Goal: Information Seeking & Learning: Check status

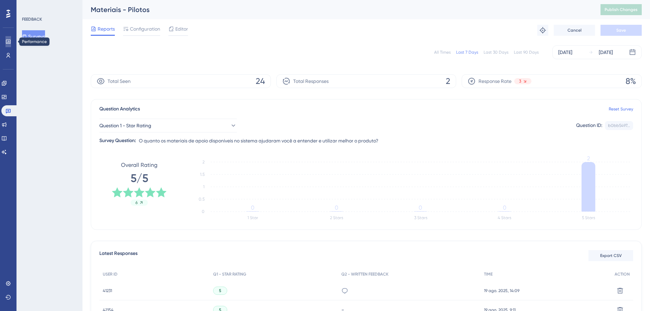
drag, startPoint x: 0, startPoint y: 0, endPoint x: 6, endPoint y: 43, distance: 43.4
click at [6, 43] on icon at bounding box center [8, 42] width 4 height 4
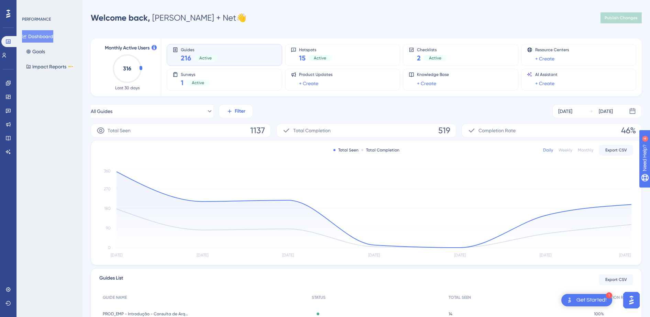
click at [228, 112] on icon at bounding box center [230, 111] width 6 height 6
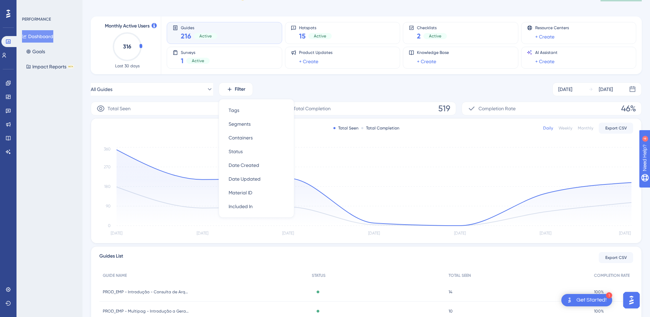
click at [316, 84] on div "All Guides Filter Tags Tags Segments Segments Containers Containers Status Stat…" at bounding box center [366, 90] width 551 height 14
click at [571, 92] on div "[DATE]" at bounding box center [566, 89] width 14 height 8
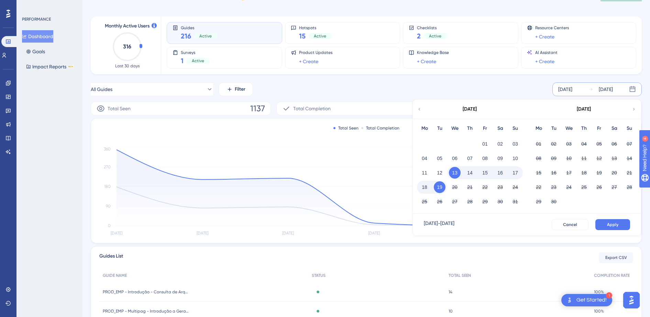
click at [421, 111] on icon at bounding box center [419, 109] width 5 height 6
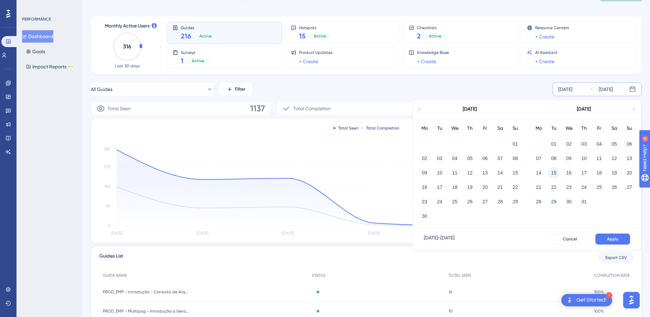
click at [558, 172] on button "15" at bounding box center [554, 173] width 12 height 12
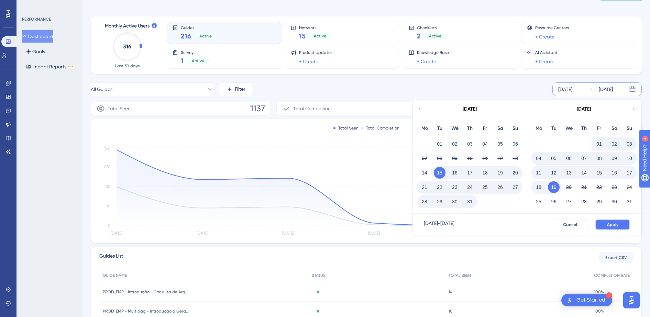
click at [618, 224] on span "Apply" at bounding box center [612, 225] width 11 height 6
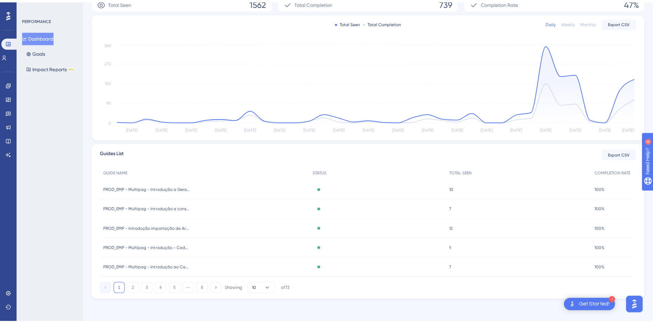
scroll to position [0, 0]
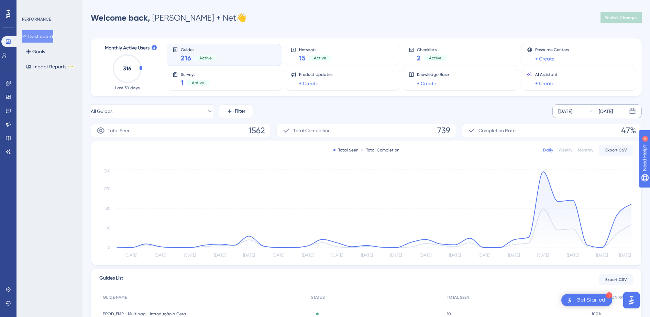
click at [345, 112] on div "All Guides Filter Jul 15 2025 Aug 19 2025" at bounding box center [366, 112] width 551 height 14
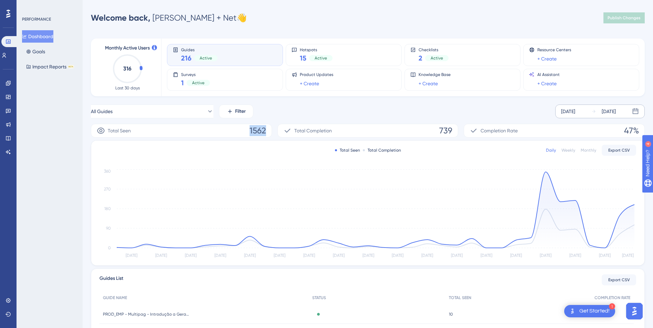
drag, startPoint x: 249, startPoint y: 133, endPoint x: 267, endPoint y: 131, distance: 17.7
click at [267, 131] on div "Total Seen 1562" at bounding box center [181, 131] width 181 height 14
drag, startPoint x: 267, startPoint y: 131, endPoint x: 266, endPoint y: 138, distance: 6.6
click at [259, 140] on div "Total Seen 1562 Total Completion 739 Completion Rate 47% Total Seen Total Compl…" at bounding box center [367, 274] width 553 height 300
drag, startPoint x: 435, startPoint y: 130, endPoint x: 462, endPoint y: 130, distance: 27.5
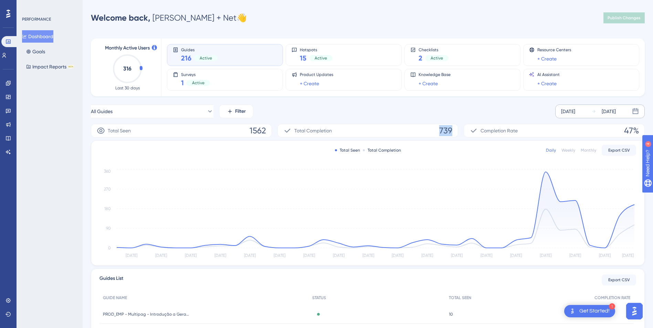
click at [462, 130] on div "Total Seen 1562 Total Completion 739 Completion Rate 47%" at bounding box center [367, 131] width 553 height 14
drag, startPoint x: 623, startPoint y: 132, endPoint x: 639, endPoint y: 131, distance: 15.9
click at [639, 131] on div "Completion Rate 47%" at bounding box center [553, 131] width 181 height 14
click at [514, 104] on div "Monthly Active Users 316 Last 30 days Guides 216 Active Hotspots 15 Active Chec…" at bounding box center [367, 226] width 553 height 393
click at [8, 109] on icon at bounding box center [8, 111] width 5 height 4
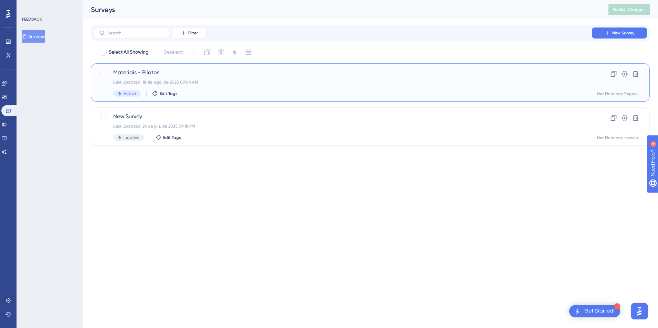
click at [212, 75] on span "Materiais - Pilotos" at bounding box center [342, 72] width 459 height 8
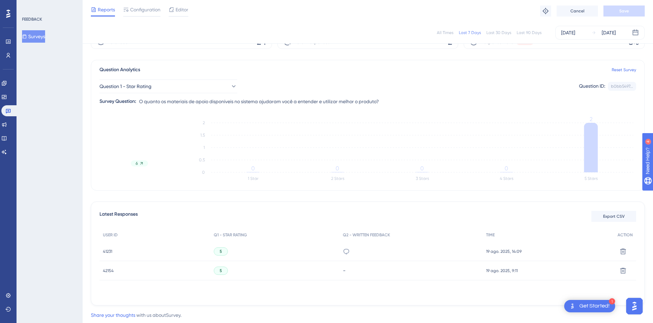
scroll to position [55, 0]
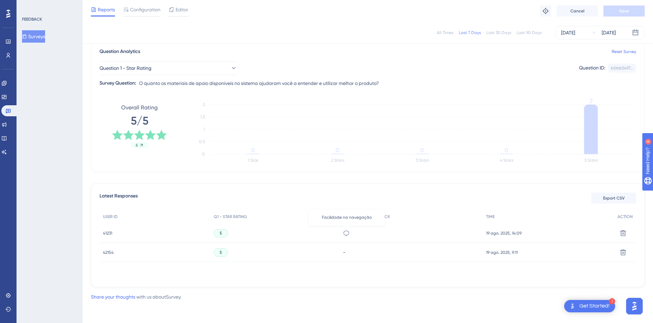
click at [347, 231] on icon at bounding box center [346, 233] width 7 height 7
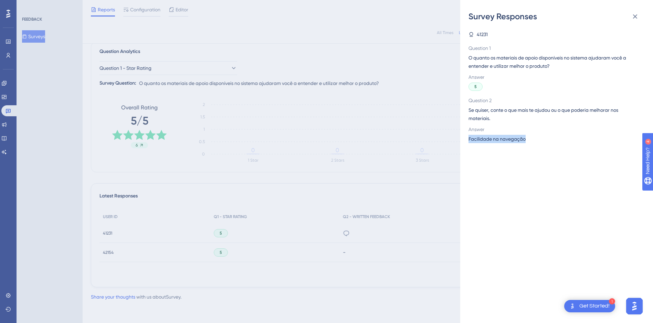
drag, startPoint x: 526, startPoint y: 140, endPoint x: 462, endPoint y: 140, distance: 63.3
click at [462, 140] on div "Survey Responses 41231 Question 1 O quanto os materiais de apoio disponíveis no…" at bounding box center [556, 161] width 193 height 323
click at [401, 182] on div "Survey Responses 41231 Question 1 O quanto os materiais de apoio disponíveis no…" at bounding box center [326, 161] width 653 height 323
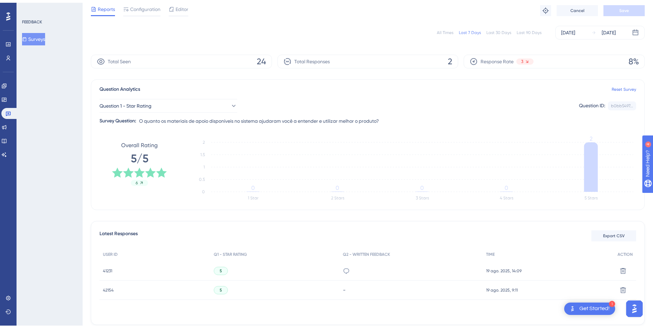
scroll to position [0, 0]
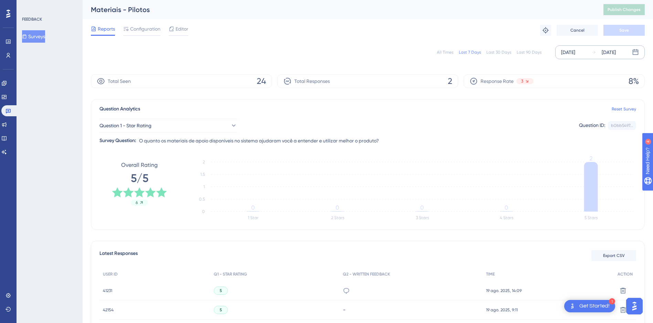
click at [575, 52] on div "[DATE]" at bounding box center [568, 52] width 14 height 8
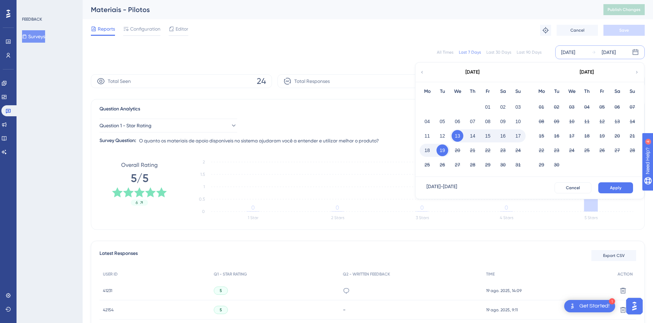
click at [423, 74] on icon at bounding box center [421, 72] width 5 height 6
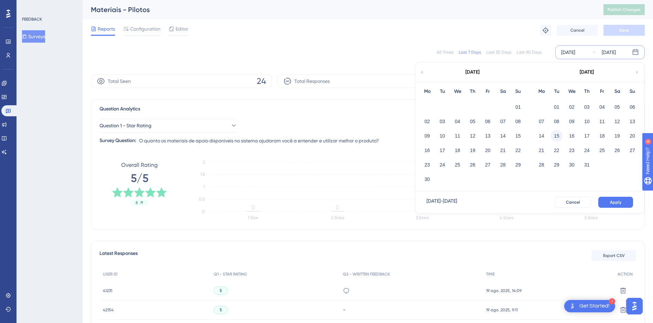
click at [556, 136] on button "15" at bounding box center [556, 136] width 12 height 12
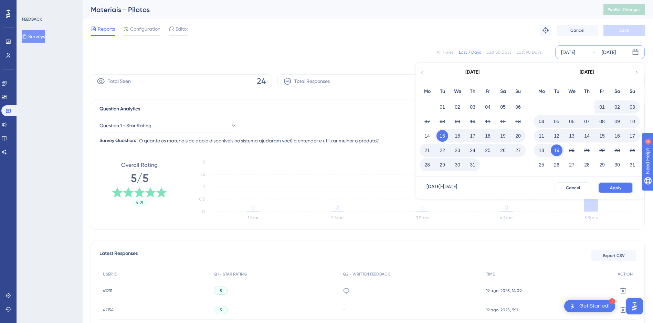
click at [615, 186] on span "Apply" at bounding box center [615, 188] width 11 height 6
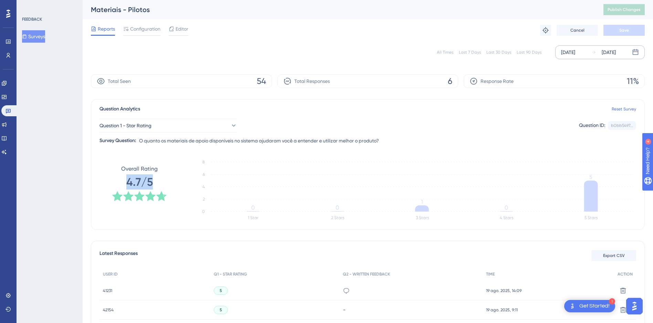
drag, startPoint x: 127, startPoint y: 183, endPoint x: 152, endPoint y: 183, distance: 24.8
click at [152, 183] on span "4.7/5" at bounding box center [139, 181] width 26 height 15
drag, startPoint x: 152, startPoint y: 183, endPoint x: 123, endPoint y: 149, distance: 44.9
click at [123, 149] on div "Question Analytics Reset Survey Question 1 - Star Rating Question ID: b0bb5497.…" at bounding box center [367, 164] width 553 height 131
click at [6, 44] on icon at bounding box center [9, 42] width 6 height 6
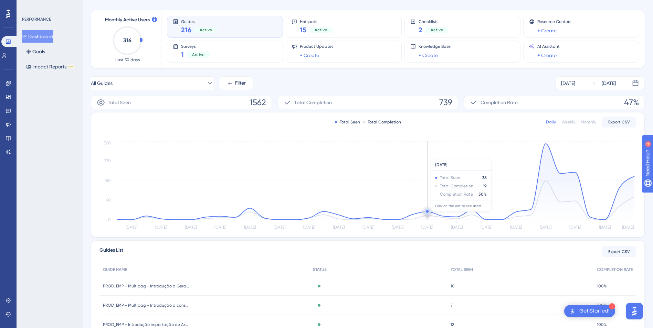
scroll to position [34, 0]
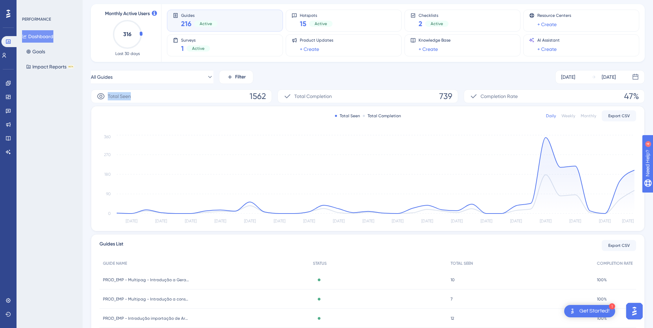
drag, startPoint x: 126, startPoint y: 95, endPoint x: 106, endPoint y: 94, distance: 20.0
click at [107, 94] on div "Total Seen 1562" at bounding box center [181, 96] width 181 height 14
drag, startPoint x: 106, startPoint y: 94, endPoint x: 173, endPoint y: 98, distance: 66.5
click at [173, 98] on div "Total Seen 1562" at bounding box center [181, 96] width 181 height 14
drag, startPoint x: 436, startPoint y: 97, endPoint x: 450, endPoint y: 96, distance: 14.2
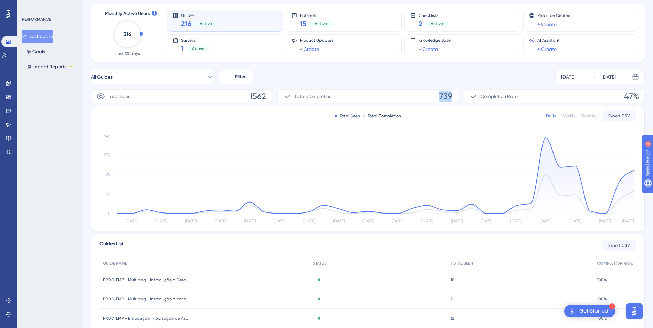
click at [450, 96] on div "Total Completion 739" at bounding box center [367, 96] width 181 height 14
drag, startPoint x: 450, startPoint y: 96, endPoint x: 438, endPoint y: 97, distance: 12.2
click at [438, 97] on div "Total Completion 739" at bounding box center [367, 96] width 181 height 14
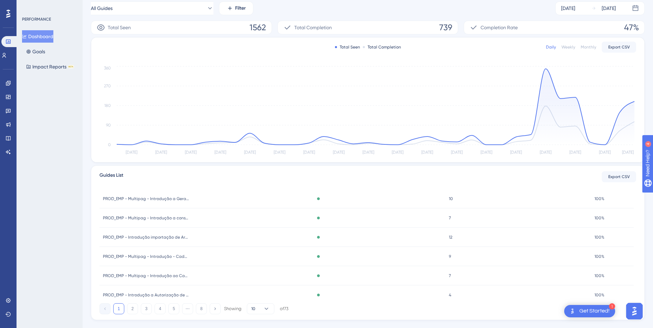
scroll to position [0, 0]
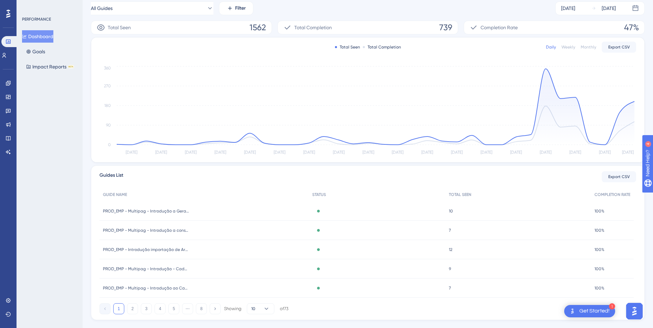
click at [451, 213] on span "10" at bounding box center [451, 211] width 4 height 6
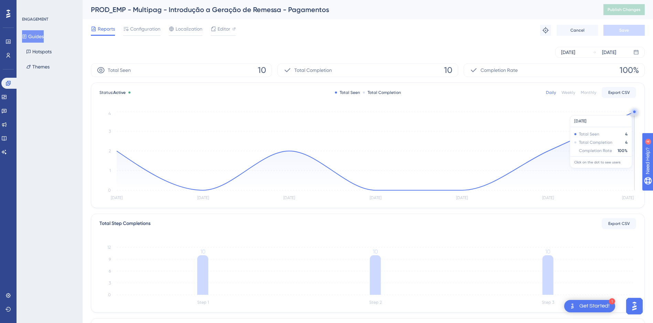
click at [634, 112] on circle at bounding box center [634, 111] width 2 height 2
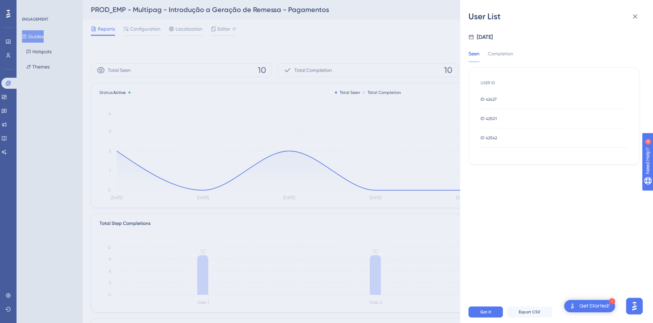
click at [492, 99] on span "ID 42427" at bounding box center [488, 100] width 16 height 6
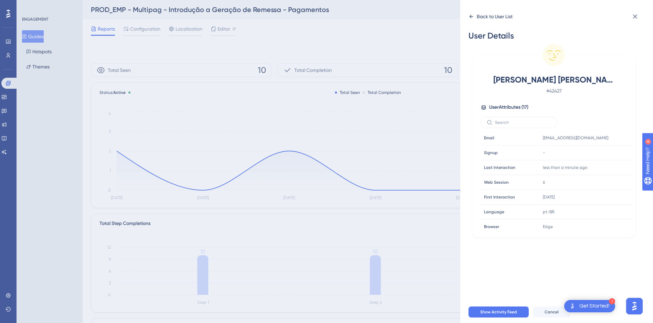
click at [471, 17] on icon at bounding box center [471, 17] width 6 height 6
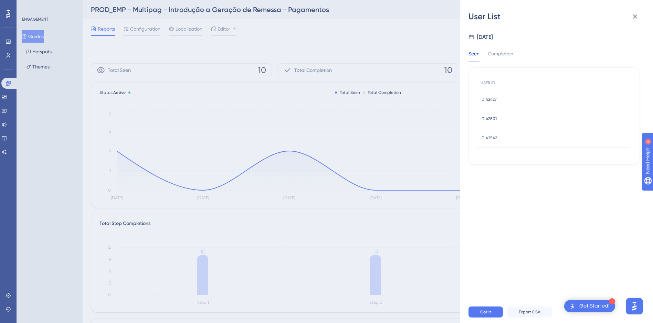
click at [494, 116] on span "ID 42501" at bounding box center [488, 119] width 16 height 6
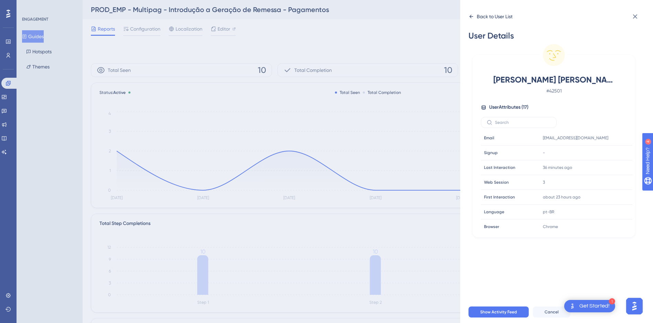
click at [471, 13] on div "Back to User List" at bounding box center [490, 16] width 44 height 11
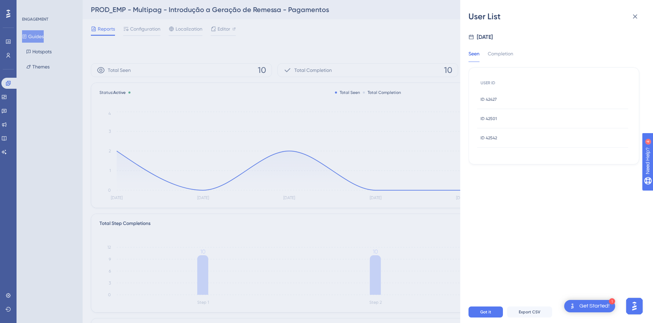
click at [487, 136] on span "ID 42542" at bounding box center [488, 138] width 17 height 6
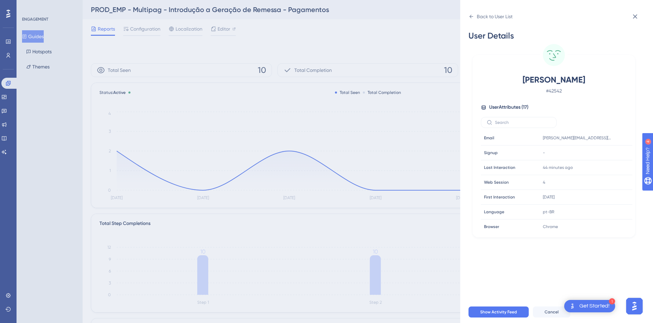
click at [471, 19] on icon at bounding box center [471, 17] width 6 height 6
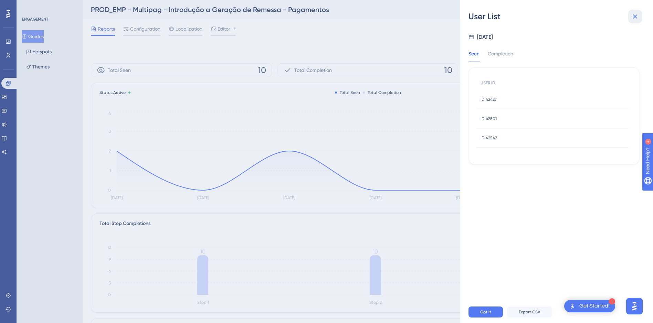
click at [638, 17] on icon at bounding box center [634, 16] width 8 height 8
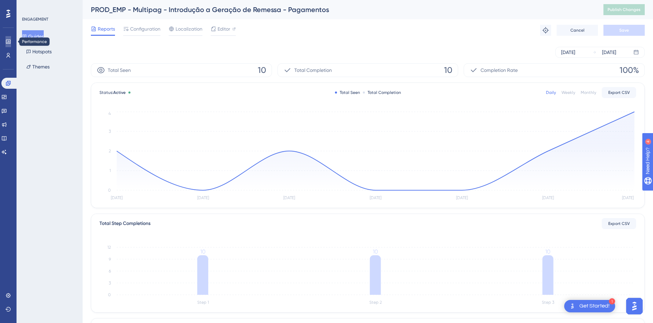
click at [10, 42] on icon at bounding box center [9, 42] width 6 height 6
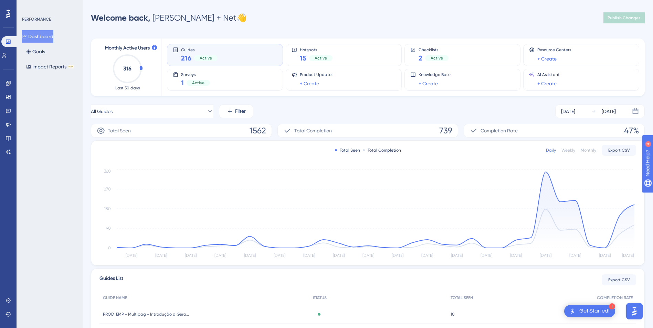
click at [351, 112] on div "All Guides Filter Jul 15 2025 Aug 19 2025" at bounding box center [367, 112] width 553 height 14
drag, startPoint x: 244, startPoint y: 131, endPoint x: 637, endPoint y: 133, distance: 393.2
click at [637, 133] on div "Total Seen 1562 Total Completion 739 Completion Rate 47%" at bounding box center [367, 131] width 553 height 14
click at [378, 131] on div "Total Completion 739" at bounding box center [367, 131] width 181 height 14
drag, startPoint x: 133, startPoint y: 132, endPoint x: 105, endPoint y: 131, distance: 27.5
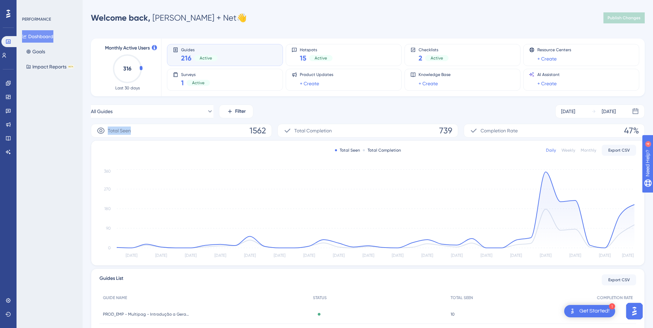
click at [105, 131] on div "Total Seen 1562" at bounding box center [181, 131] width 181 height 14
drag, startPoint x: 105, startPoint y: 131, endPoint x: 167, endPoint y: 129, distance: 61.6
click at [152, 130] on div "Total Seen 1562" at bounding box center [181, 131] width 181 height 14
drag, startPoint x: 246, startPoint y: 129, endPoint x: 266, endPoint y: 129, distance: 19.9
click at [267, 129] on div "Total Seen 1562" at bounding box center [181, 131] width 181 height 14
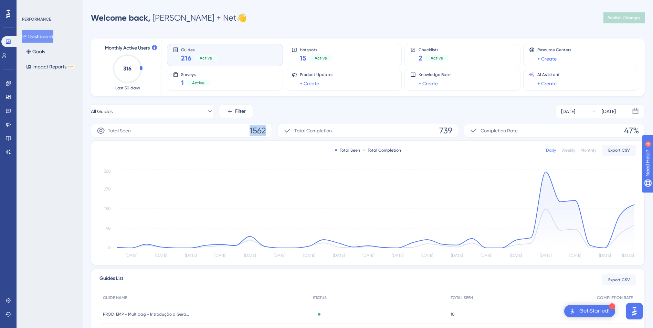
drag, startPoint x: 266, startPoint y: 129, endPoint x: 249, endPoint y: 132, distance: 17.5
click at [249, 132] on div "Total Seen 1562" at bounding box center [181, 131] width 181 height 14
click at [238, 132] on div "Total Seen 1562" at bounding box center [181, 131] width 181 height 14
drag, startPoint x: 249, startPoint y: 131, endPoint x: 266, endPoint y: 131, distance: 16.5
click at [266, 131] on div "Total Seen 1562" at bounding box center [181, 131] width 181 height 14
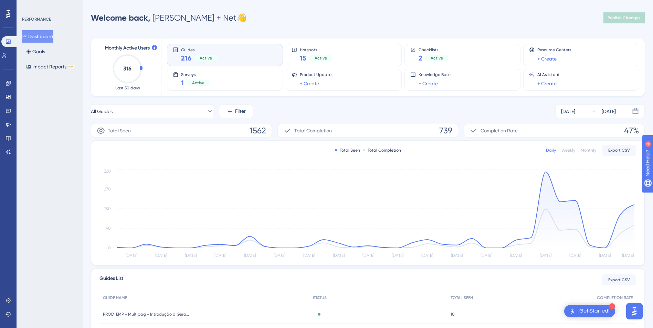
drag, startPoint x: 266, startPoint y: 131, endPoint x: 349, endPoint y: 114, distance: 85.3
click at [349, 114] on div "All Guides Filter Jul 15 2025 Aug 19 2025" at bounding box center [367, 112] width 553 height 14
drag, startPoint x: 437, startPoint y: 130, endPoint x: 457, endPoint y: 130, distance: 20.6
click at [457, 130] on div "Total Completion 739" at bounding box center [367, 131] width 181 height 14
click at [383, 122] on div "All Guides Filter Jul 15 2025 Aug 19 2025 Total Seen 1562 Total Completion 739 …" at bounding box center [367, 264] width 553 height 319
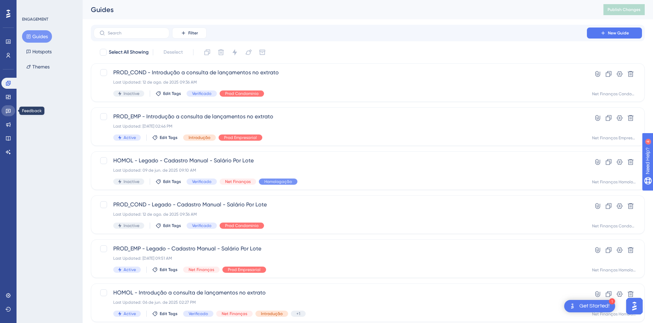
click at [9, 109] on icon at bounding box center [8, 111] width 5 height 4
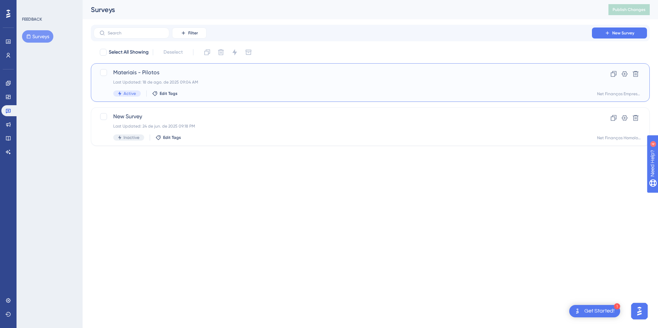
click at [210, 88] on div "Materiais - Pilotos Last Updated: 18 de ago. de 2025 09:04 AM Active Edit Tags" at bounding box center [342, 82] width 459 height 28
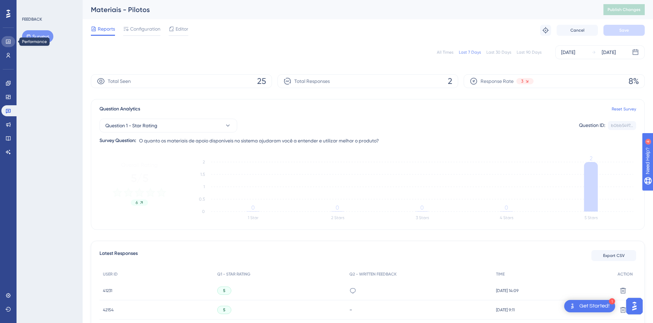
click at [3, 44] on link at bounding box center [8, 41] width 14 height 11
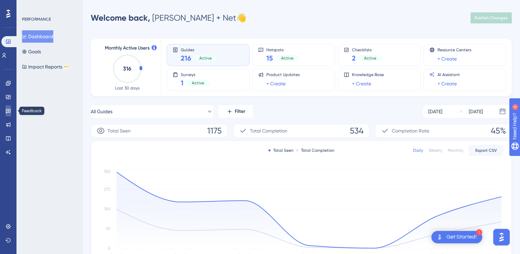
drag, startPoint x: 8, startPoint y: 111, endPoint x: 6, endPoint y: 109, distance: 3.7
click at [8, 111] on icon at bounding box center [8, 111] width 5 height 4
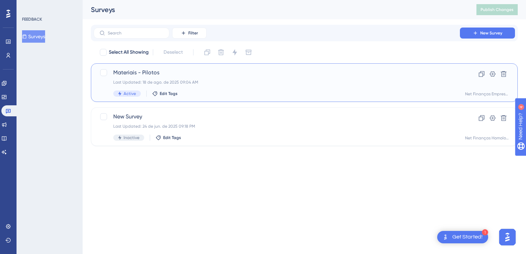
click at [204, 69] on span "Materiais - Pilotos" at bounding box center [276, 72] width 327 height 8
